Goal: Book appointment/travel/reservation

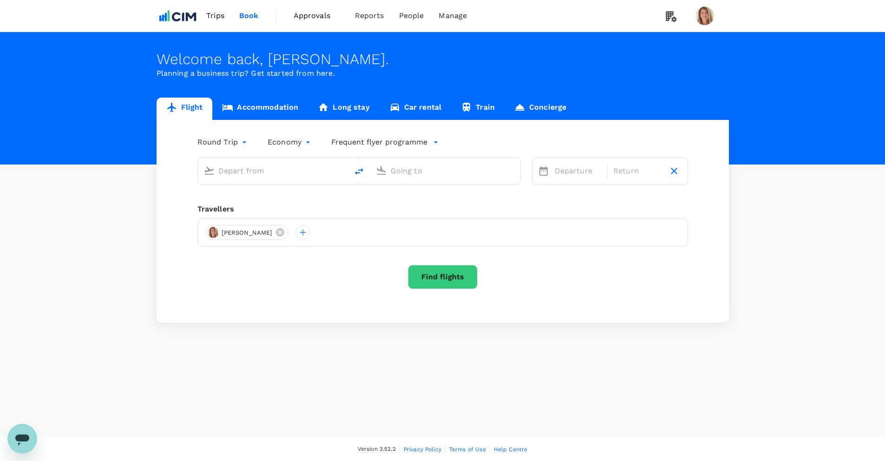
type input "Greenville-Spartanburg Intl (GSP)"
type input "[GEOGRAPHIC_DATA], [GEOGRAPHIC_DATA] (any)"
type input "Greenville-Spartanburg Intl (GSP)"
type input "[GEOGRAPHIC_DATA], [GEOGRAPHIC_DATA] (any)"
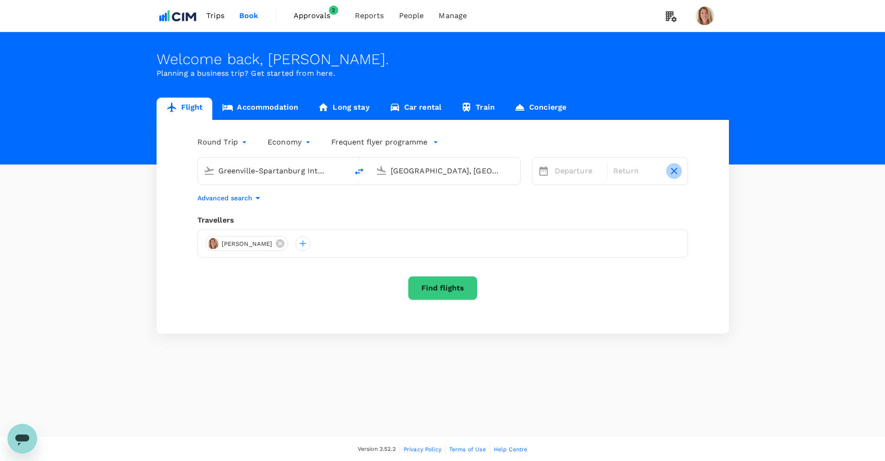
click at [675, 170] on icon "button" at bounding box center [673, 170] width 11 height 11
type input "oneway"
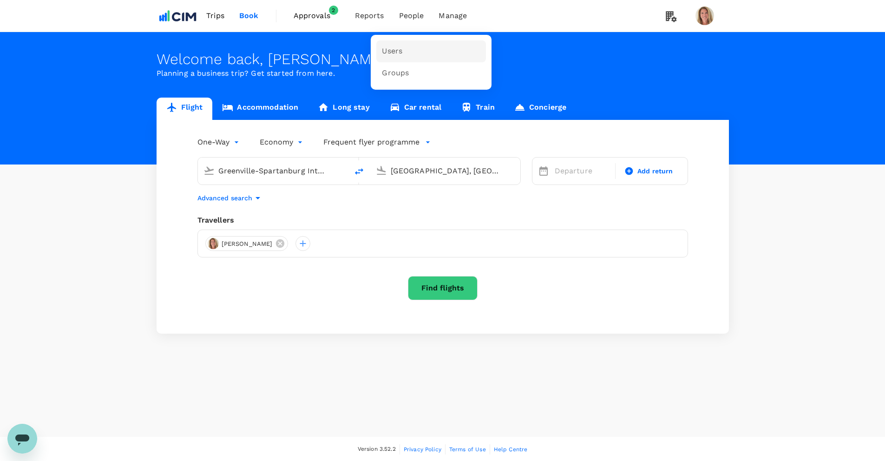
click at [391, 51] on span "Users" at bounding box center [392, 51] width 20 height 11
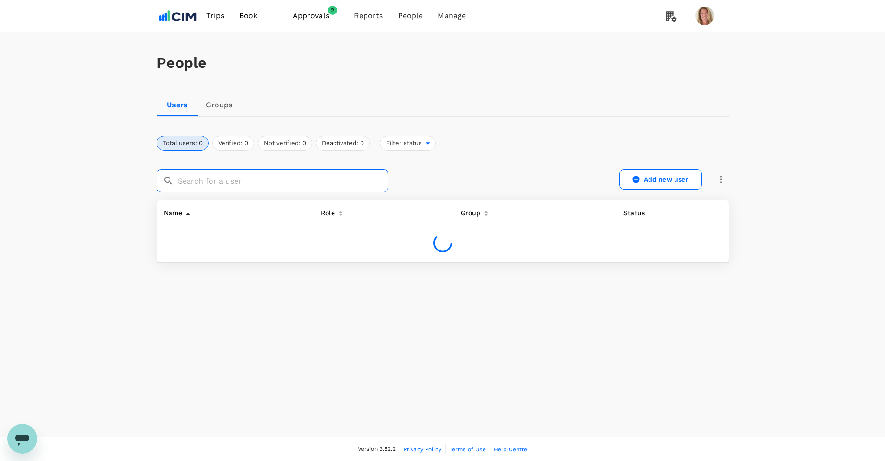
click at [215, 183] on input "text" at bounding box center [283, 180] width 210 height 23
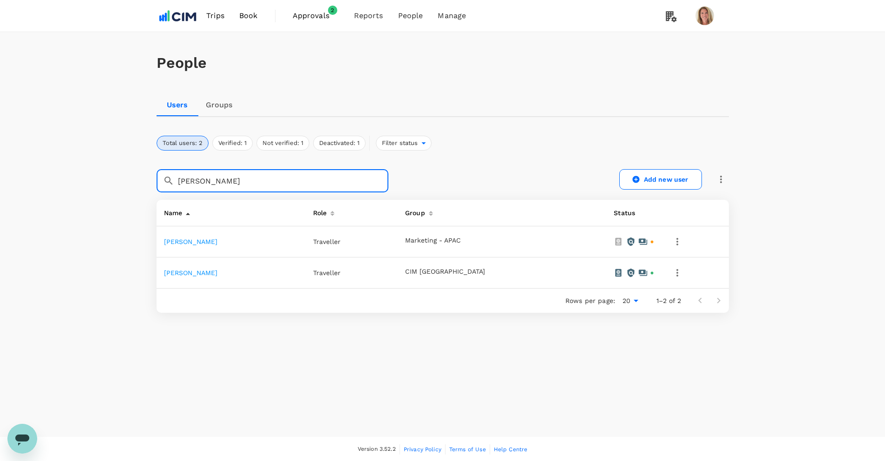
type input "[PERSON_NAME]"
click at [201, 272] on link "[PERSON_NAME]" at bounding box center [191, 272] width 54 height 7
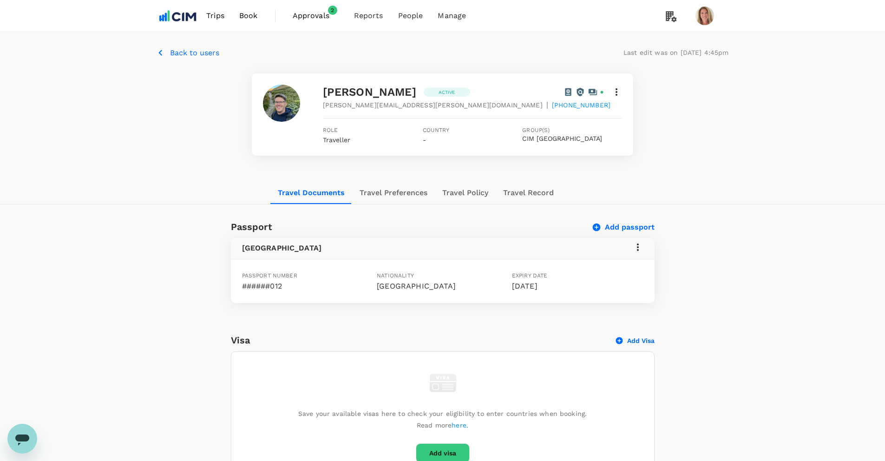
click at [310, 16] on span "Approvals" at bounding box center [316, 15] width 46 height 11
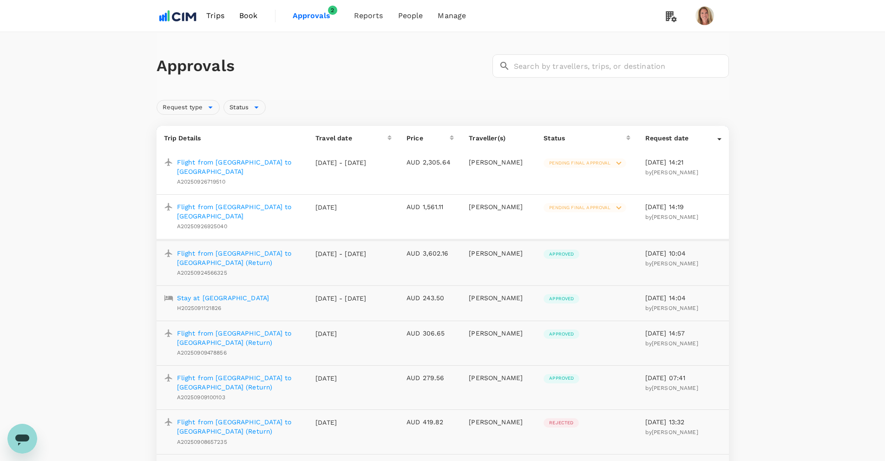
click at [245, 15] on span "Book" at bounding box center [248, 15] width 19 height 11
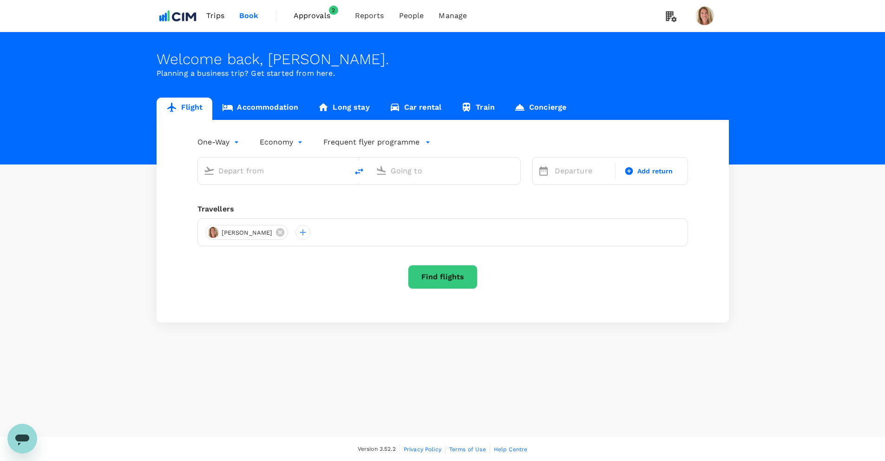
type input "roundtrip"
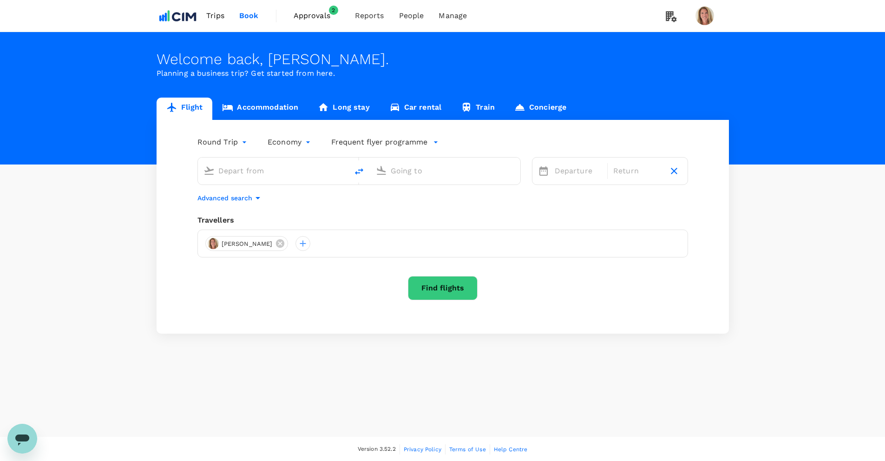
type input "Greenville-Spartanburg Intl (GSP)"
type input "[GEOGRAPHIC_DATA], [GEOGRAPHIC_DATA] (any)"
type input "Greenville-Spartanburg Intl (GSP)"
type input "[GEOGRAPHIC_DATA], [GEOGRAPHIC_DATA] (any)"
click at [276, 243] on icon at bounding box center [280, 243] width 8 height 8
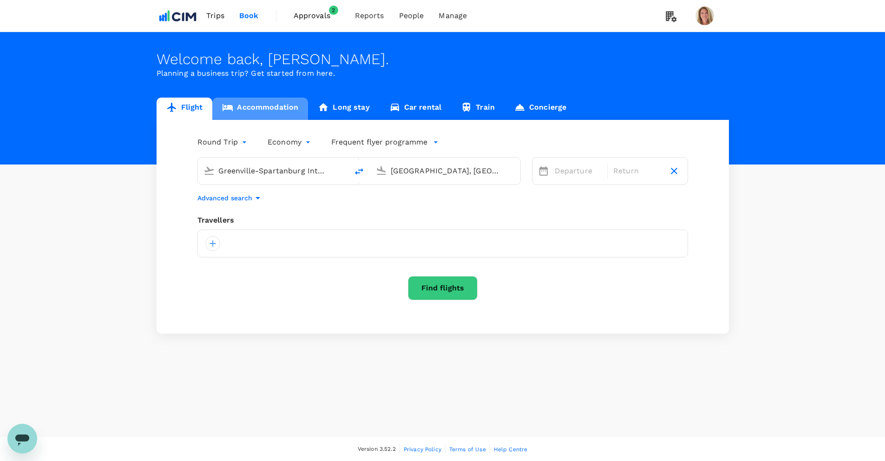
click at [257, 105] on link "Accommodation" at bounding box center [260, 109] width 96 height 22
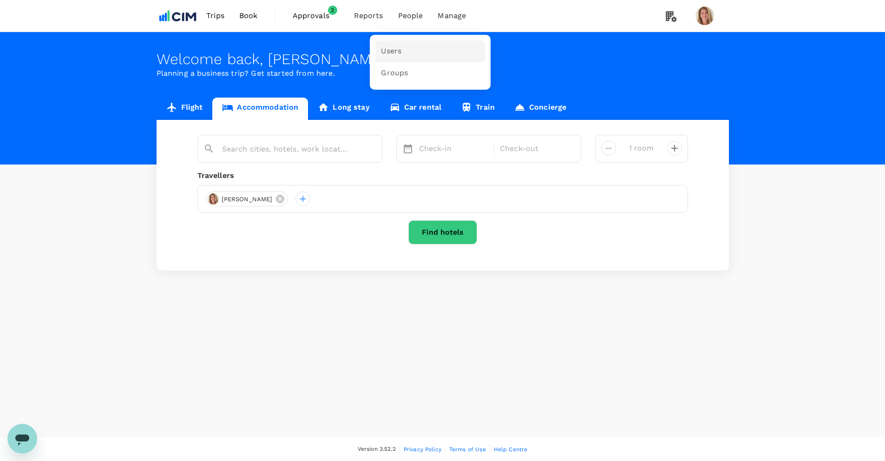
click at [391, 50] on span "Users" at bounding box center [391, 51] width 20 height 11
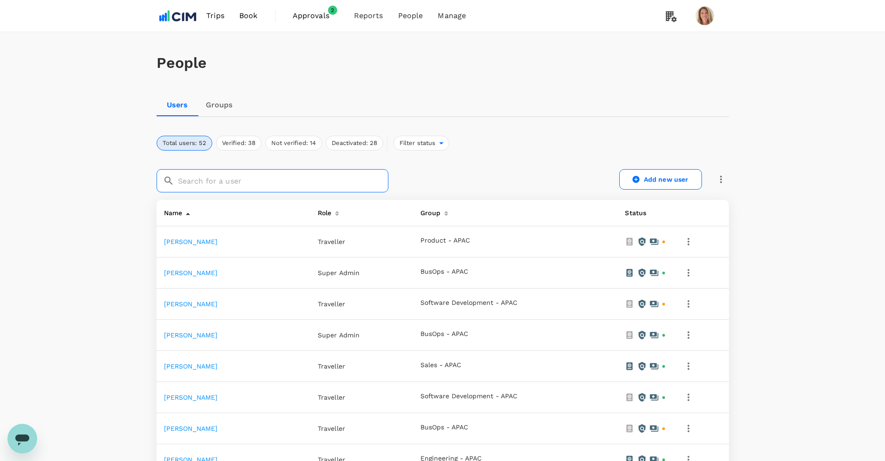
click at [250, 183] on input "text" at bounding box center [283, 180] width 210 height 23
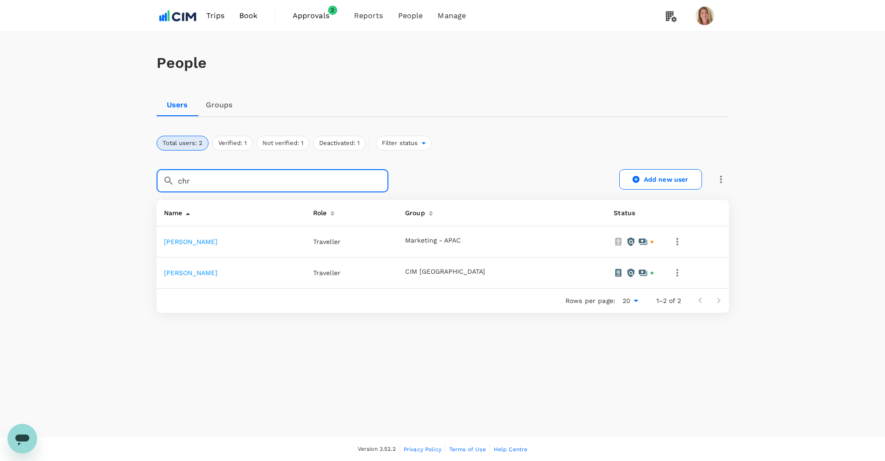
type input "chr"
click at [200, 273] on link "[PERSON_NAME]" at bounding box center [191, 272] width 54 height 7
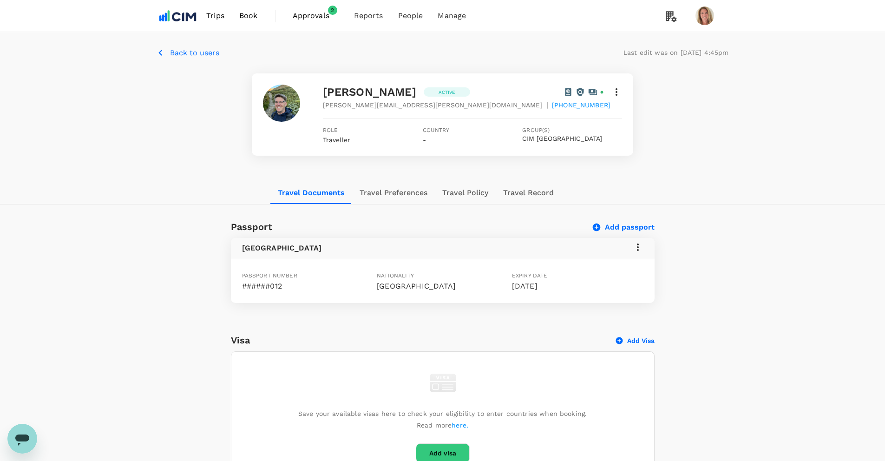
click at [250, 14] on span "Book" at bounding box center [248, 15] width 19 height 11
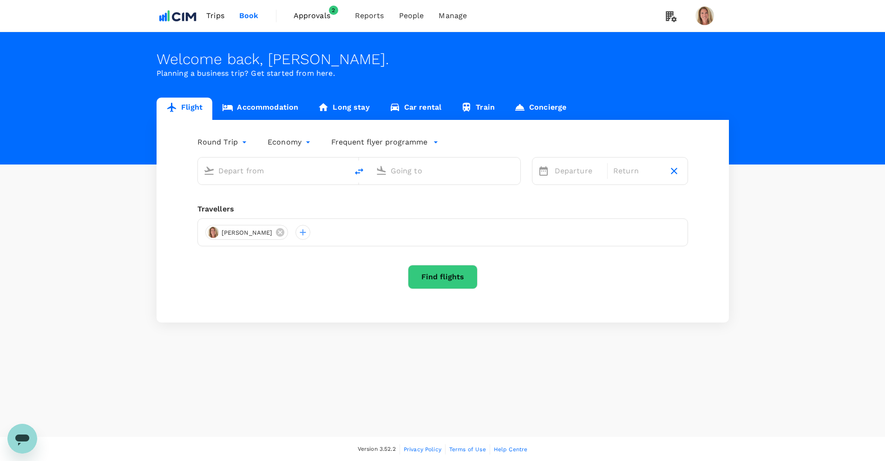
type input "Greenville-Spartanburg Intl (GSP)"
type input "[GEOGRAPHIC_DATA], [GEOGRAPHIC_DATA] (any)"
type input "Greenville-Spartanburg Intl (GSP)"
type input "[GEOGRAPHIC_DATA], [GEOGRAPHIC_DATA] (any)"
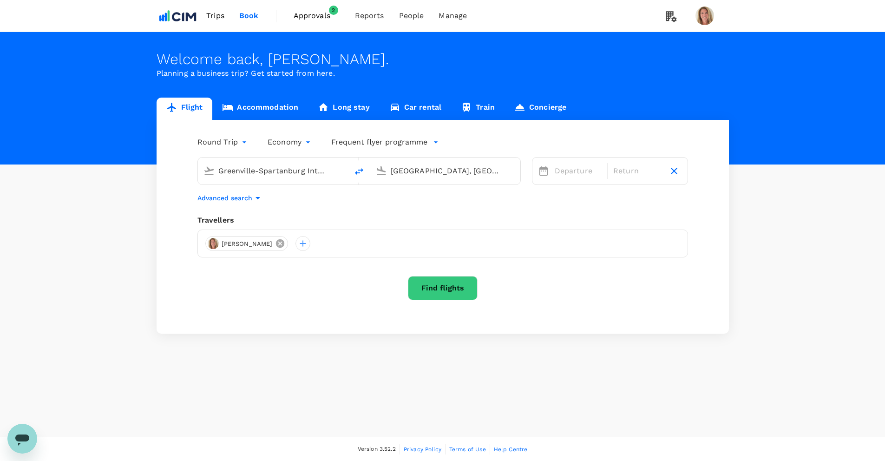
click at [275, 244] on icon at bounding box center [280, 243] width 10 height 10
click at [256, 105] on link "Accommodation" at bounding box center [260, 109] width 96 height 22
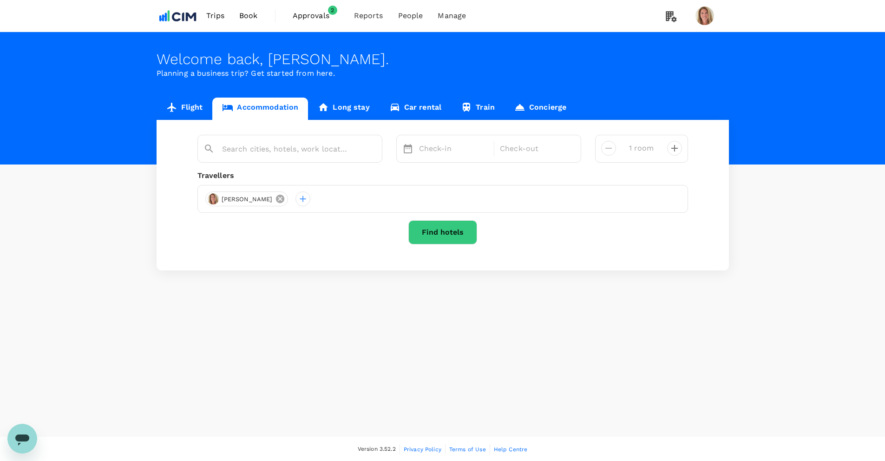
click at [275, 199] on icon at bounding box center [280, 199] width 10 height 10
click at [251, 198] on div at bounding box center [442, 199] width 490 height 28
click at [213, 200] on div at bounding box center [212, 198] width 15 height 15
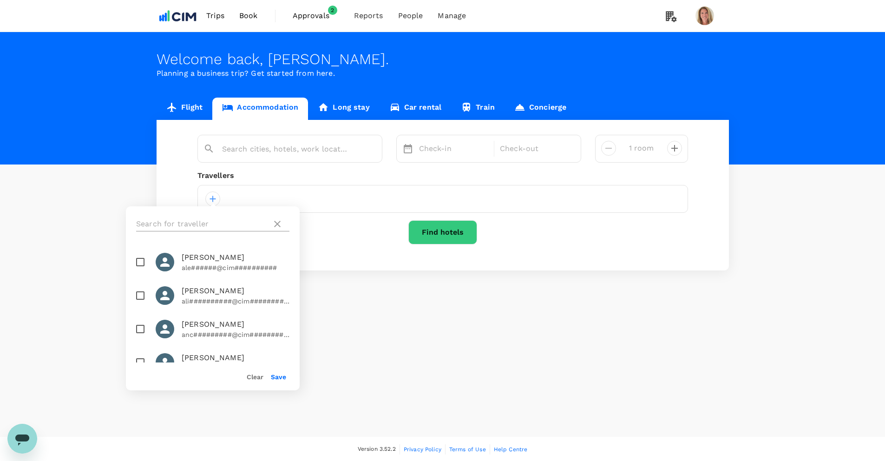
click at [203, 222] on input "text" at bounding box center [202, 223] width 132 height 15
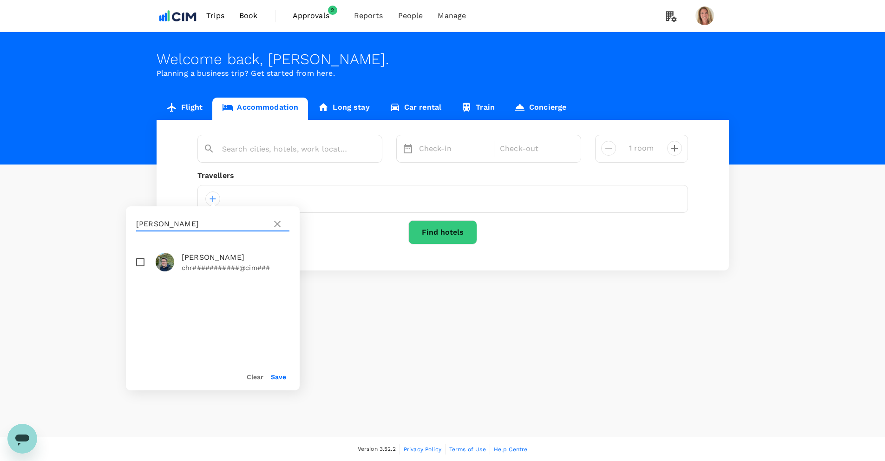
type input "[PERSON_NAME]"
click at [142, 261] on input "checkbox" at bounding box center [140, 262] width 20 height 20
checkbox input "true"
click at [279, 375] on button "Save" at bounding box center [278, 376] width 15 height 7
click at [419, 144] on p "Check-in" at bounding box center [454, 148] width 70 height 11
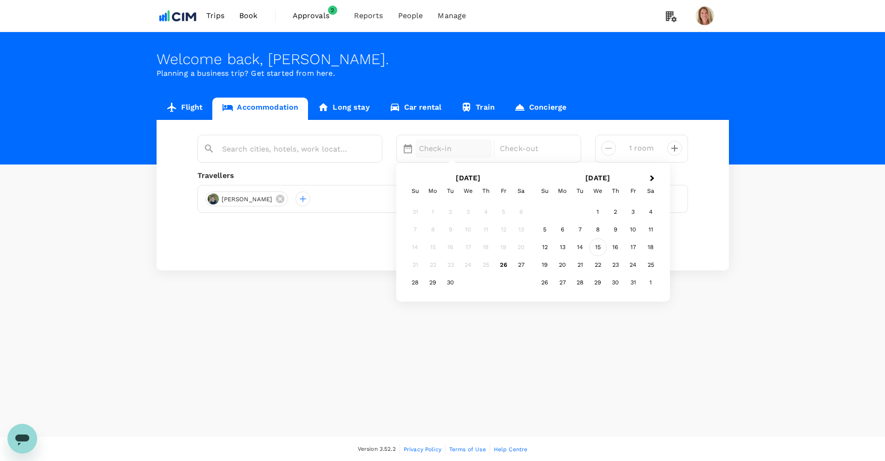
click at [599, 245] on div "15" at bounding box center [598, 247] width 18 height 18
click at [499, 246] on div "17" at bounding box center [504, 247] width 18 height 18
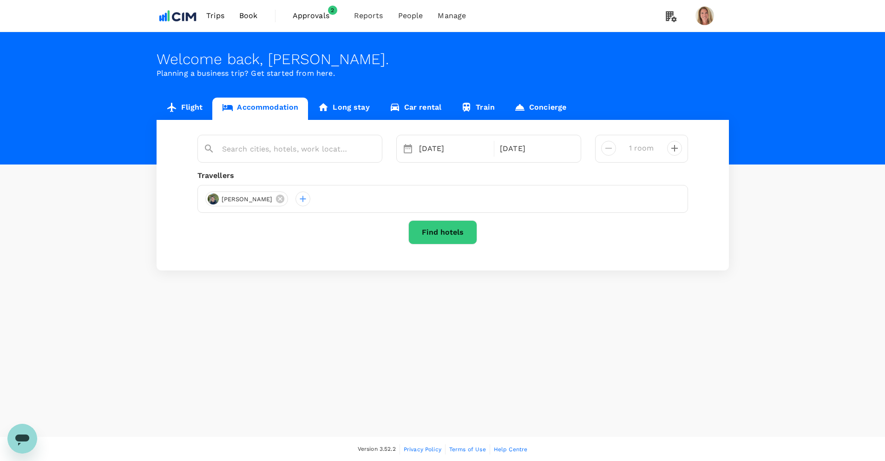
click at [444, 229] on button "Find hotels" at bounding box center [442, 232] width 69 height 24
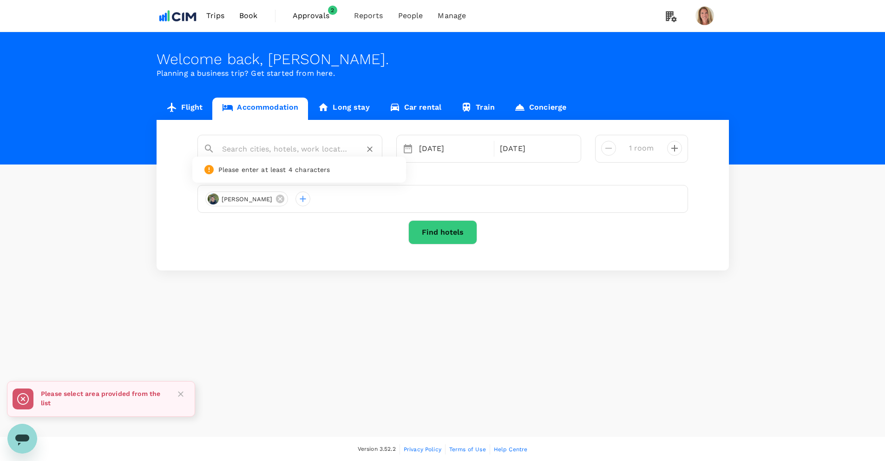
click at [254, 146] on input "text" at bounding box center [286, 149] width 128 height 14
click at [258, 150] on input "text" at bounding box center [286, 149] width 128 height 14
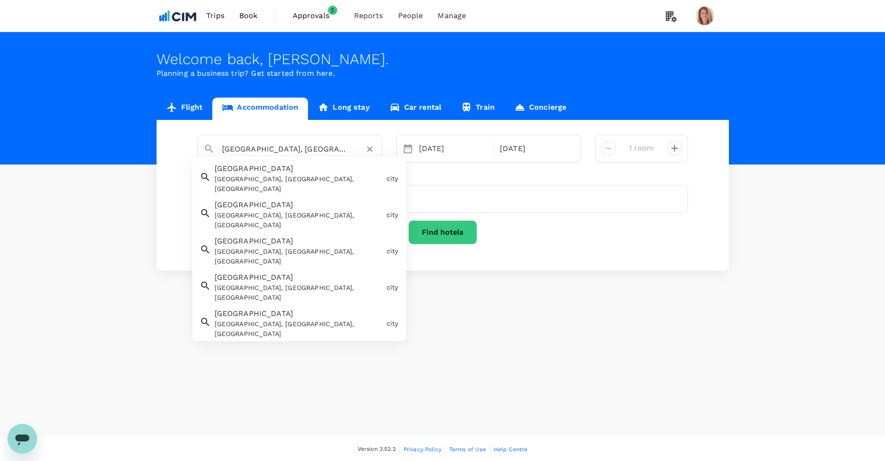
click at [233, 172] on span "[GEOGRAPHIC_DATA]" at bounding box center [254, 168] width 79 height 9
type input "[GEOGRAPHIC_DATA]"
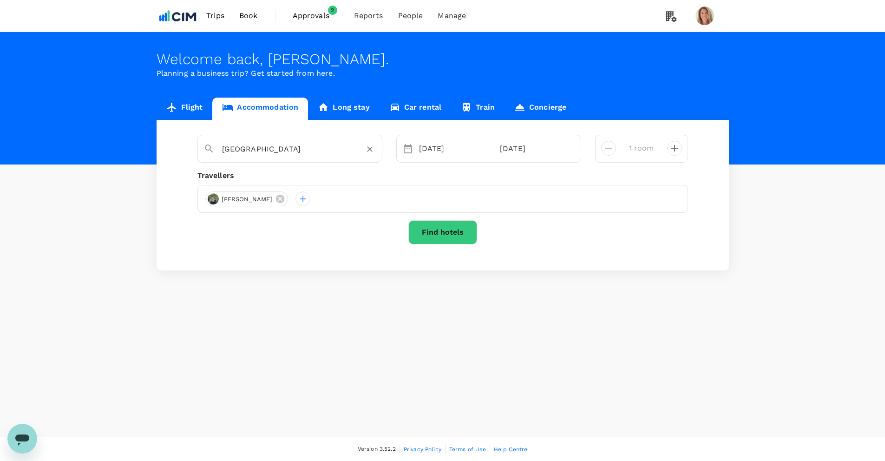
click at [444, 228] on button "Find hotels" at bounding box center [442, 232] width 69 height 24
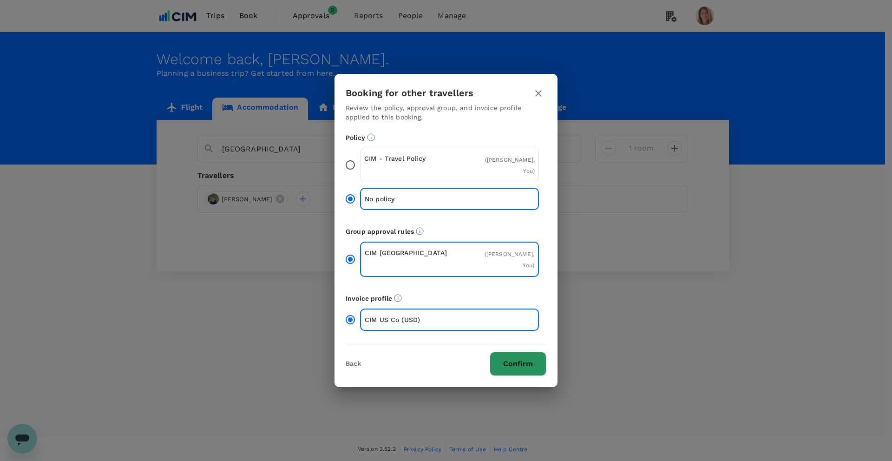
click at [519, 363] on button "Confirm" at bounding box center [517, 364] width 57 height 24
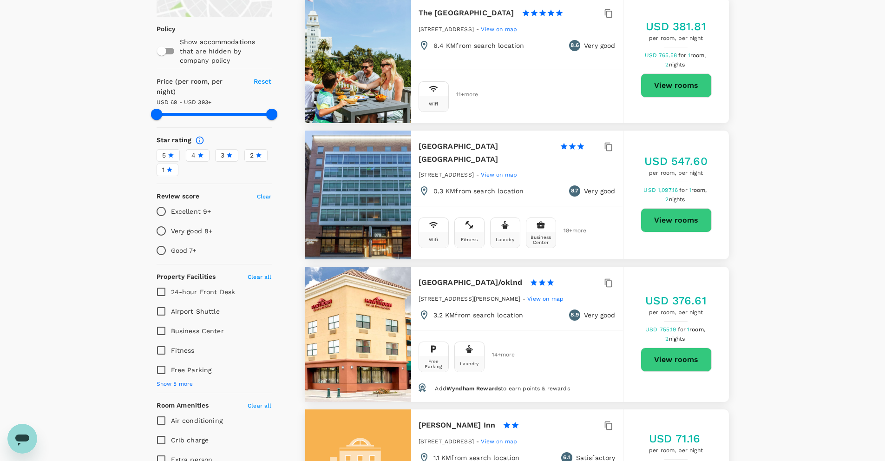
scroll to position [117, 0]
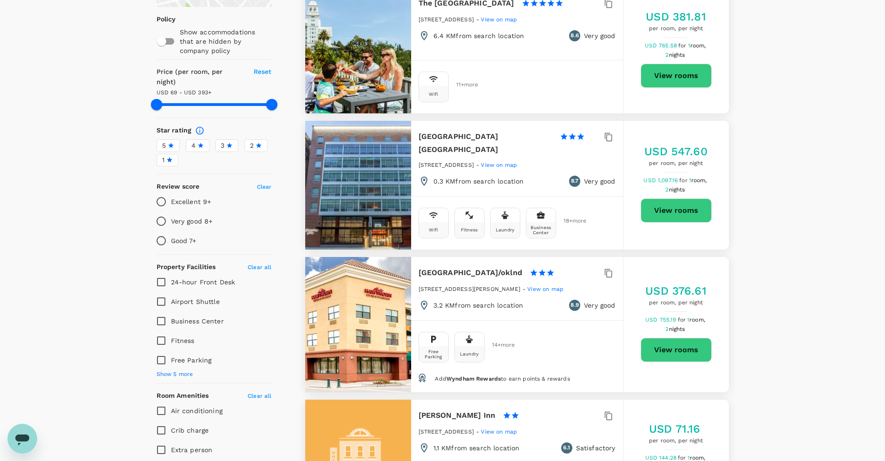
type input "392.07"
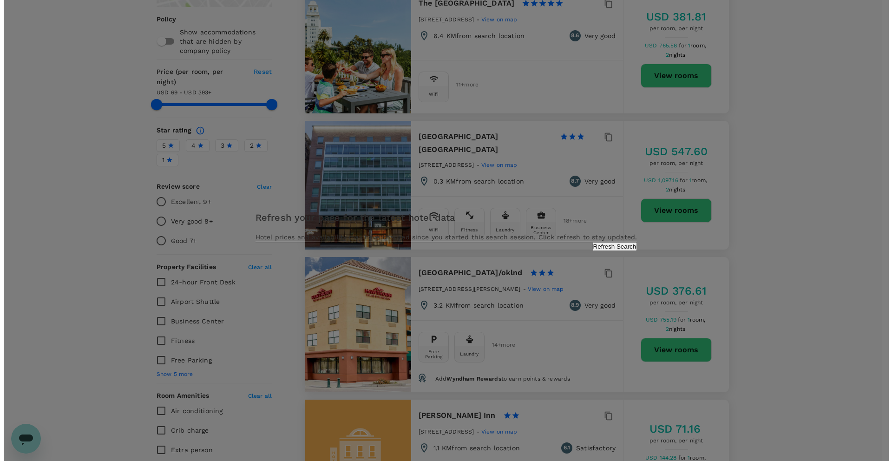
scroll to position [119, 0]
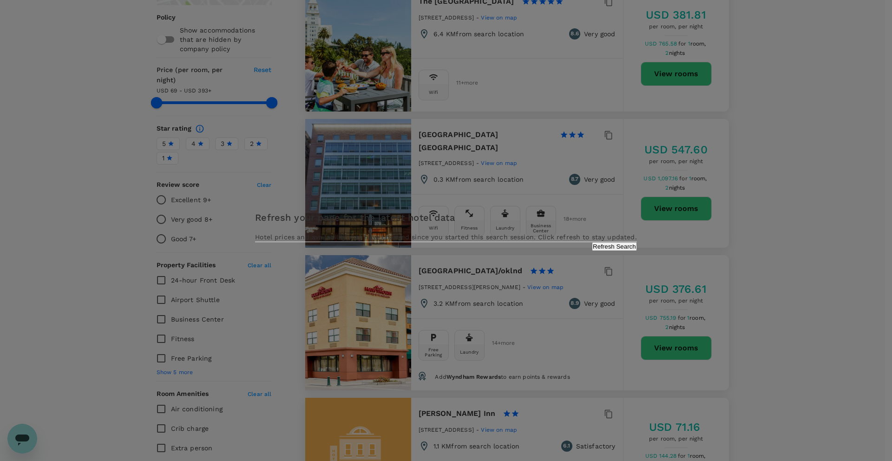
click at [592, 251] on button "Refresh Search" at bounding box center [614, 246] width 45 height 9
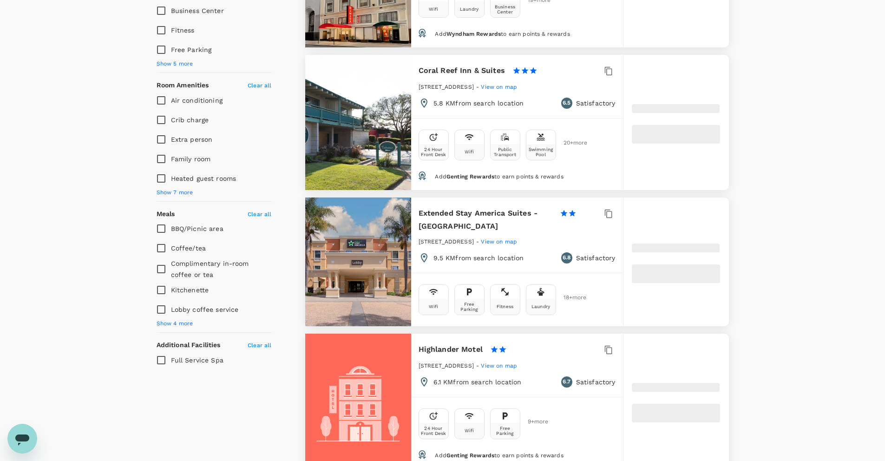
type input "392.07"
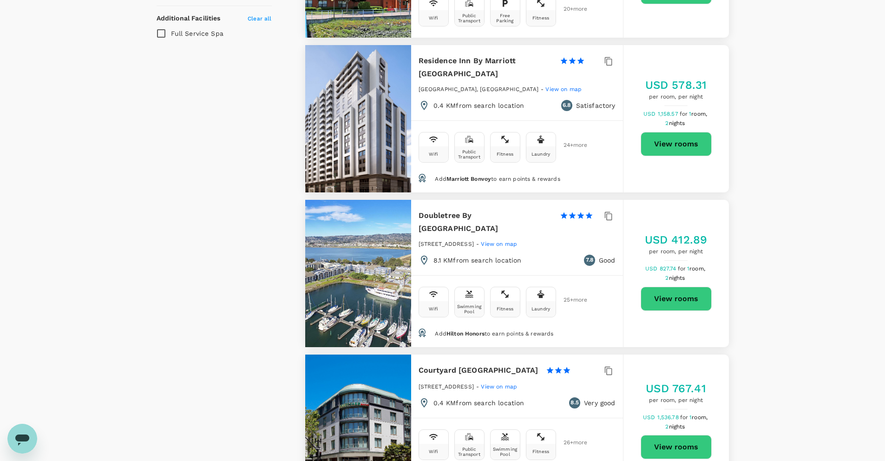
scroll to position [749, 0]
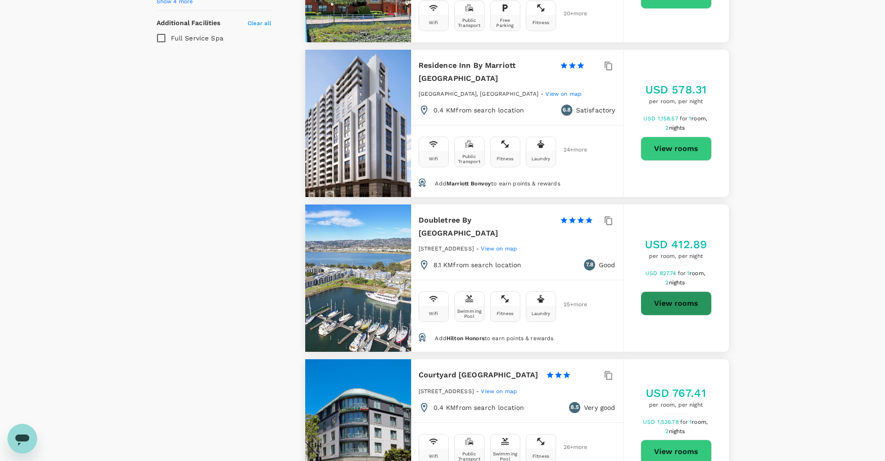
click at [677, 291] on button "View rooms" at bounding box center [675, 303] width 71 height 24
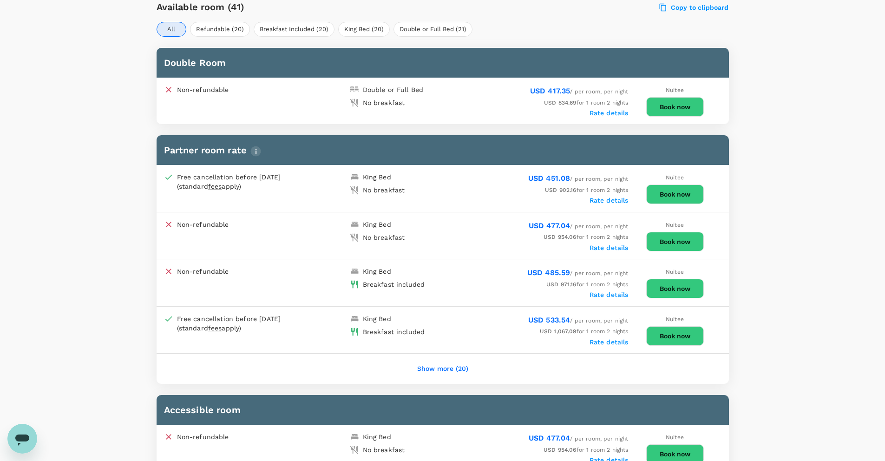
scroll to position [406, 0]
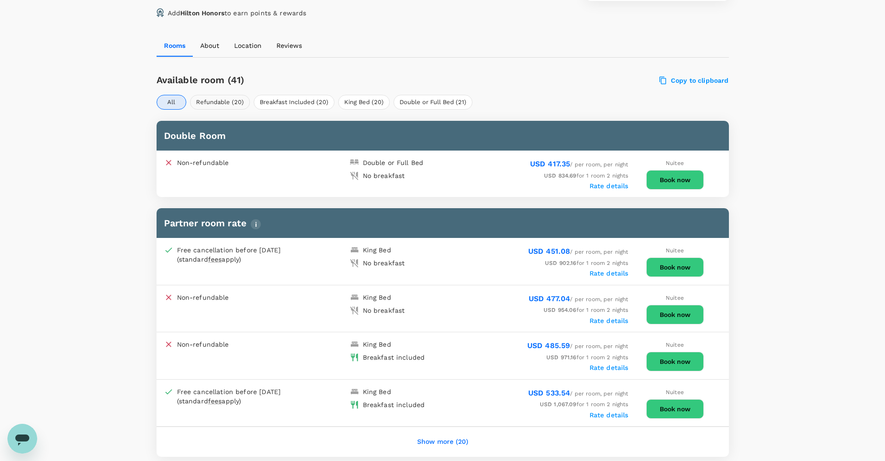
click at [218, 100] on button "Refundable (20)" at bounding box center [220, 102] width 60 height 15
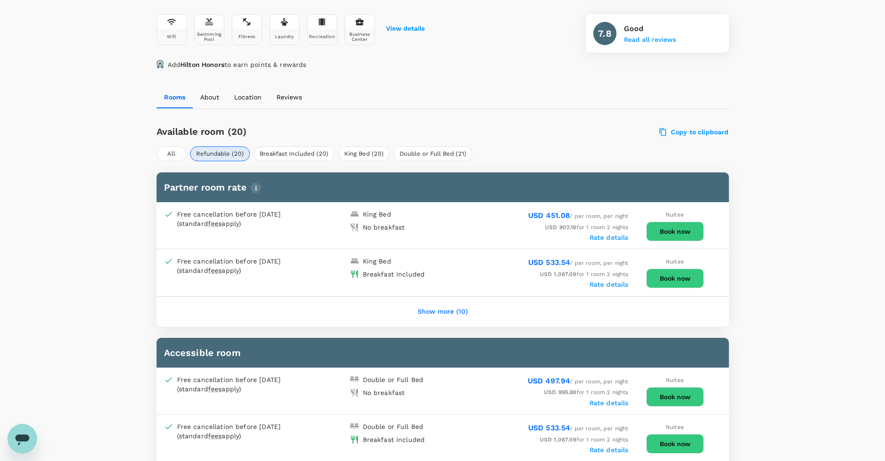
scroll to position [391, 0]
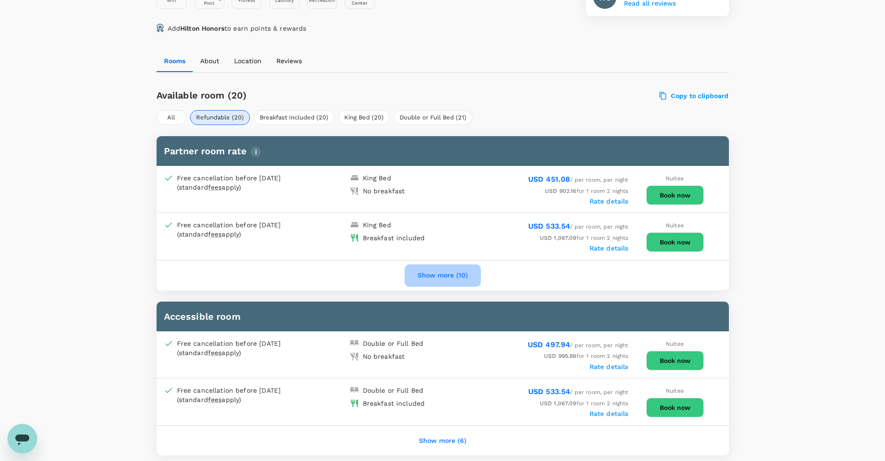
click at [438, 274] on button "Show more (10)" at bounding box center [443, 275] width 76 height 22
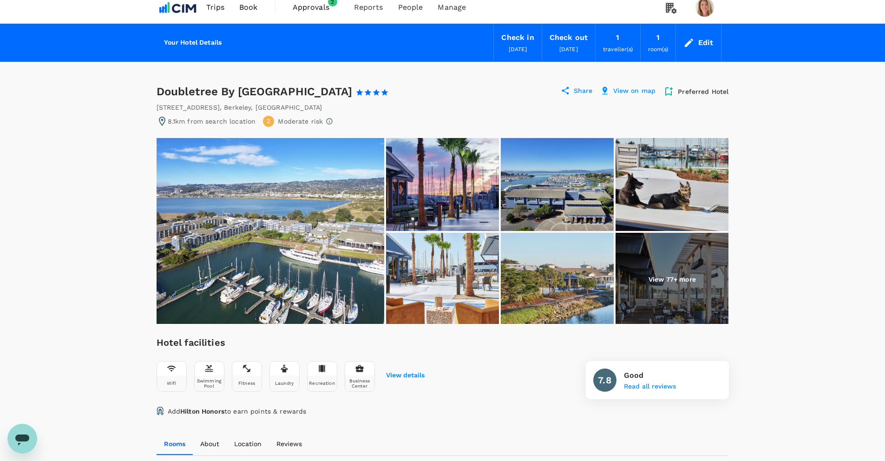
scroll to position [0, 0]
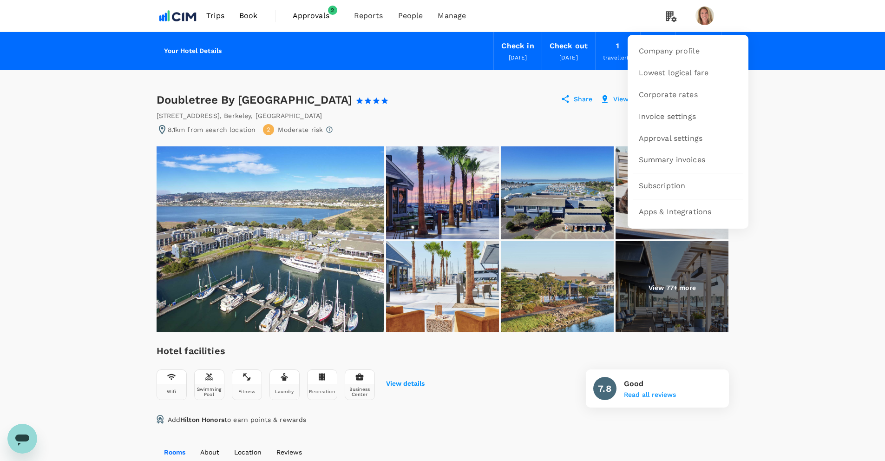
click at [671, 15] on icon at bounding box center [670, 16] width 11 height 11
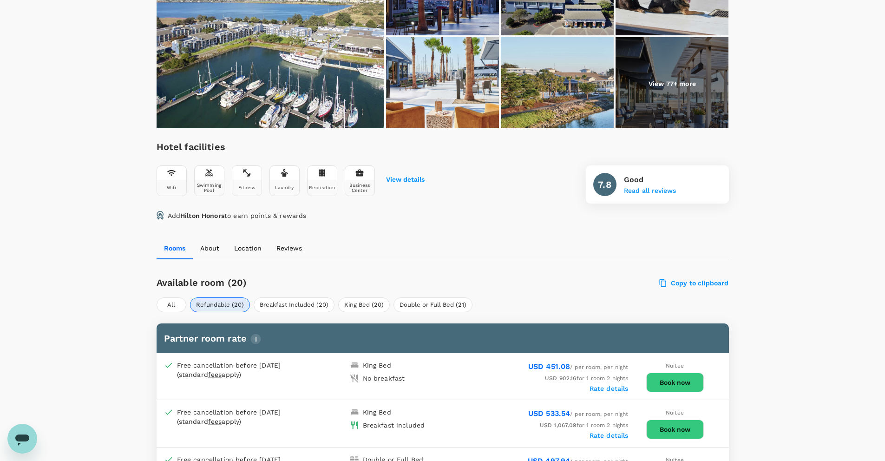
scroll to position [253, 0]
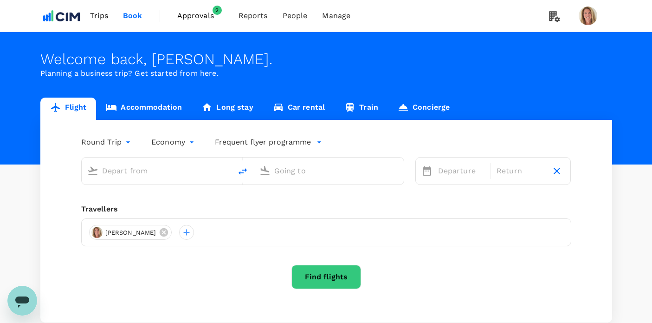
type input "Greenville-Spartanburg Intl (GSP)"
type input "Cork, Ireland (any)"
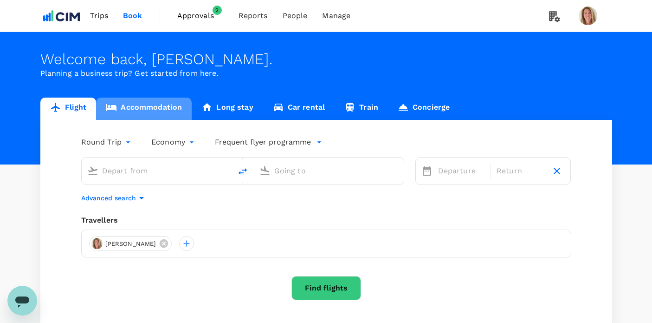
click at [150, 106] on link "Accommodation" at bounding box center [144, 109] width 96 height 22
